Goal: Information Seeking & Learning: Find specific fact

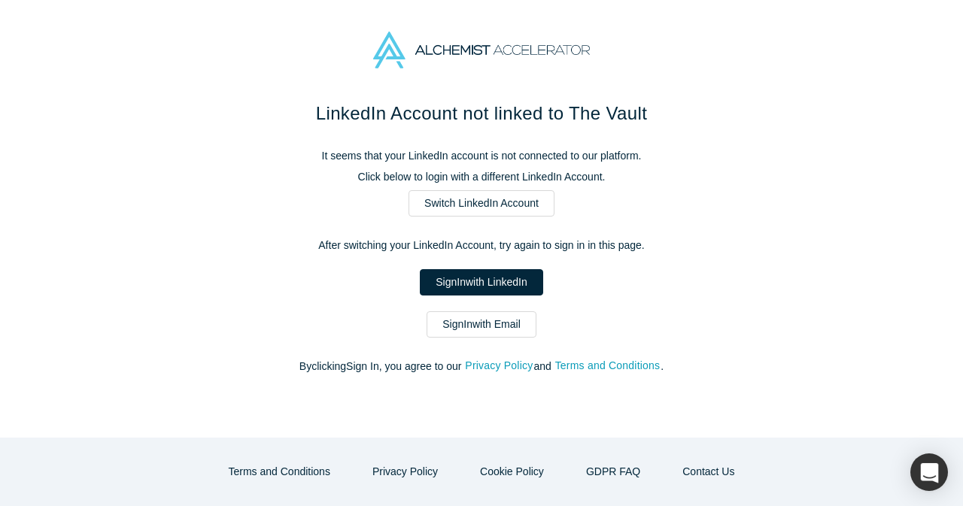
click at [529, 335] on link "Sign In with Email" at bounding box center [481, 324] width 110 height 26
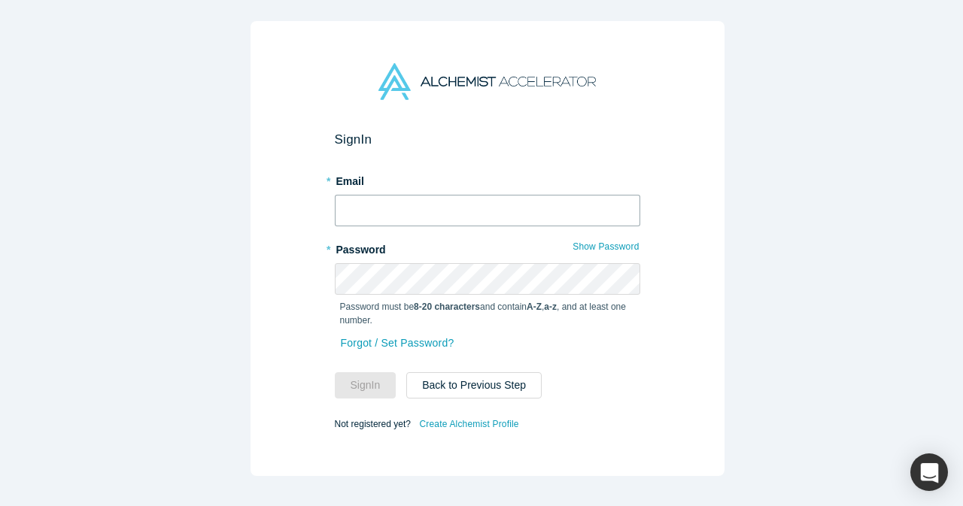
click at [546, 213] on input "text" at bounding box center [487, 211] width 305 height 32
type input "[EMAIL_ADDRESS][DOMAIN_NAME]"
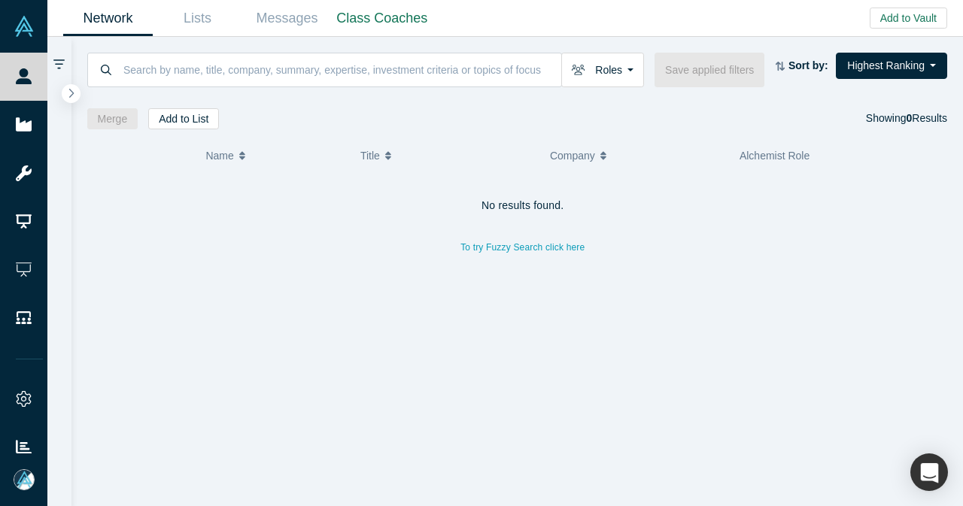
click at [383, 62] on input at bounding box center [341, 69] width 439 height 35
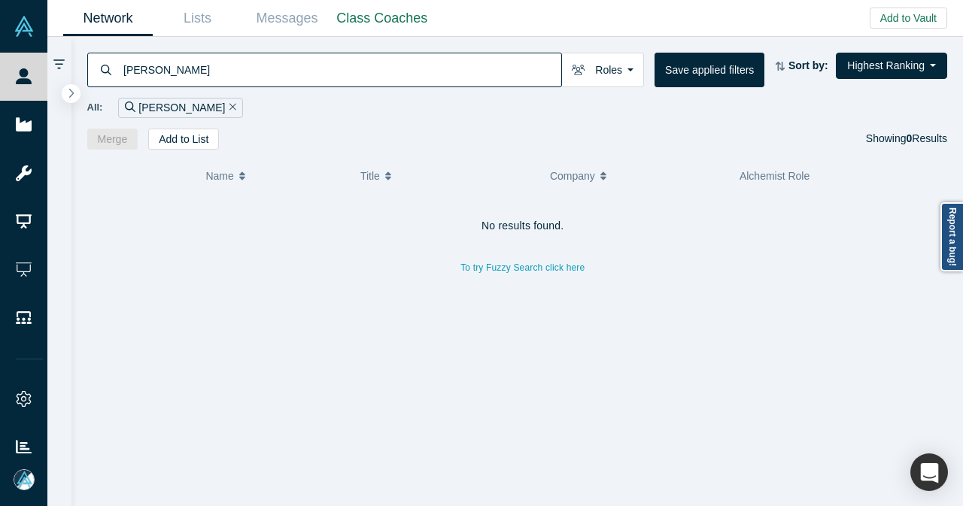
type input "rashmi mis"
click at [199, 107] on div "rashmi mis" at bounding box center [180, 108] width 125 height 20
click at [229, 109] on icon "Remove Filter" at bounding box center [232, 107] width 7 height 11
